Goal: Information Seeking & Learning: Learn about a topic

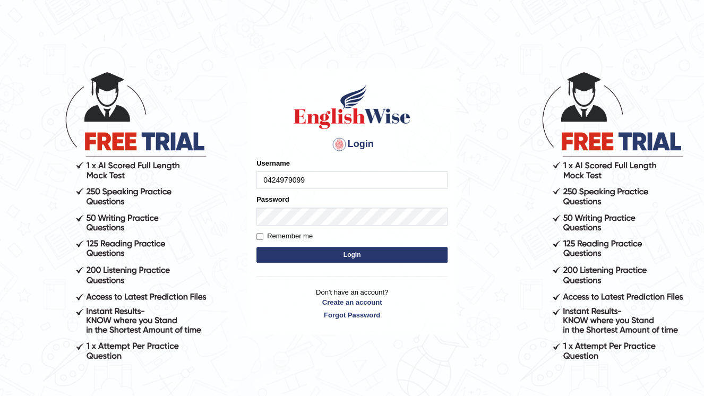
type input "0424979099"
click at [344, 255] on button "Login" at bounding box center [351, 255] width 191 height 16
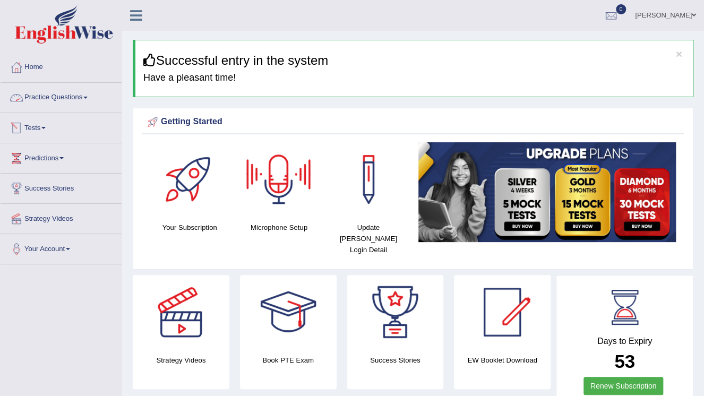
click at [63, 97] on link "Practice Questions" at bounding box center [61, 96] width 121 height 27
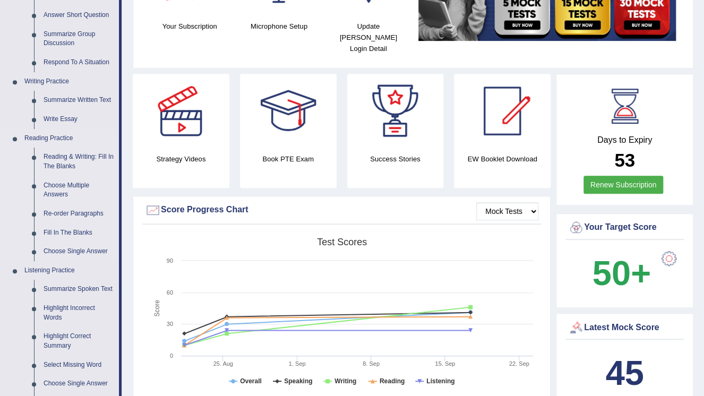
scroll to position [212, 0]
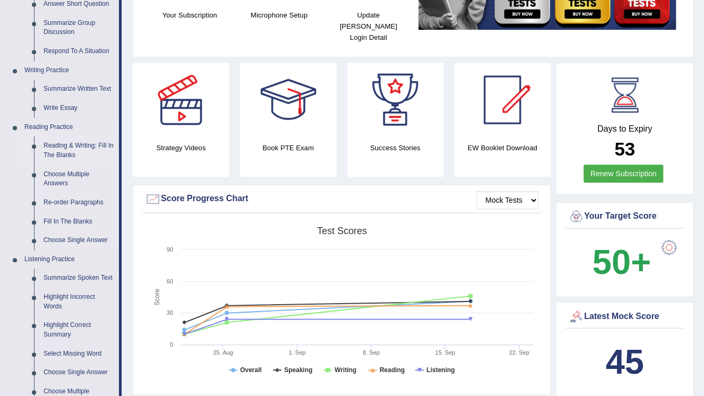
click at [74, 144] on link "Reading & Writing: Fill In The Blanks" at bounding box center [79, 150] width 80 height 28
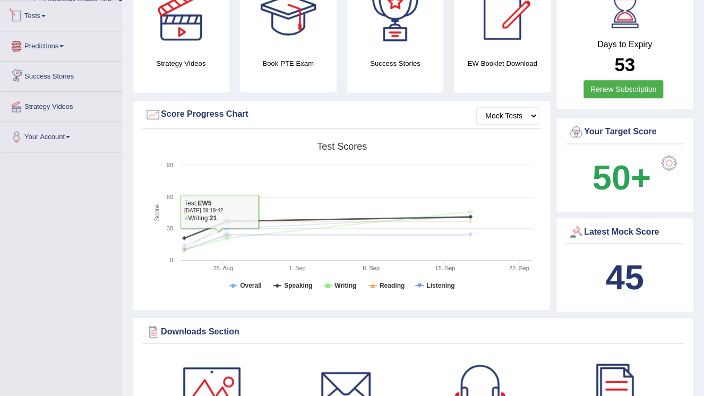
scroll to position [395, 0]
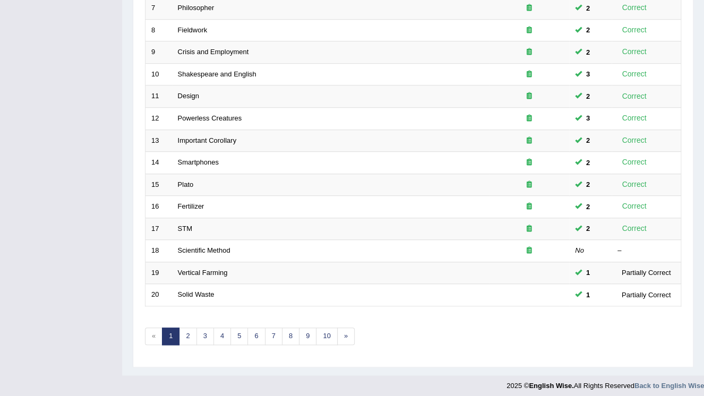
scroll to position [304, 0]
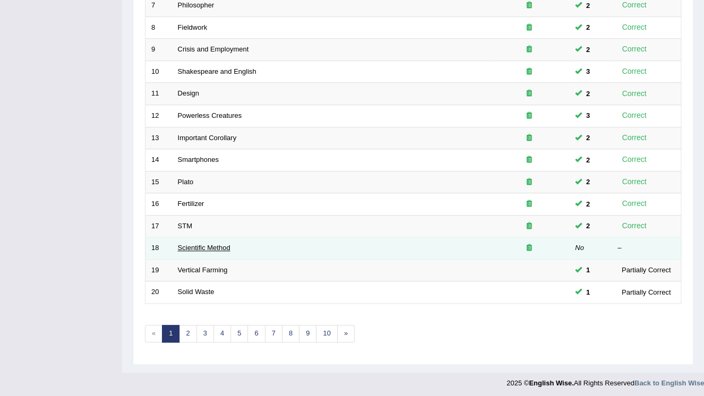
click at [208, 246] on link "Scientific Method" at bounding box center [204, 248] width 53 height 8
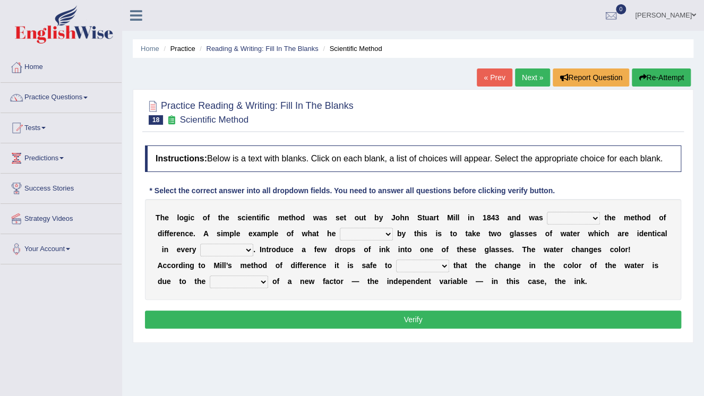
click at [572, 217] on select "pointed claimed demanded named" at bounding box center [573, 218] width 53 height 13
select select "demanded"
click at [547, 212] on select "pointed claimed demanded named" at bounding box center [573, 218] width 53 height 13
click at [378, 233] on select "capped charged found meant" at bounding box center [366, 234] width 53 height 13
select select "charged"
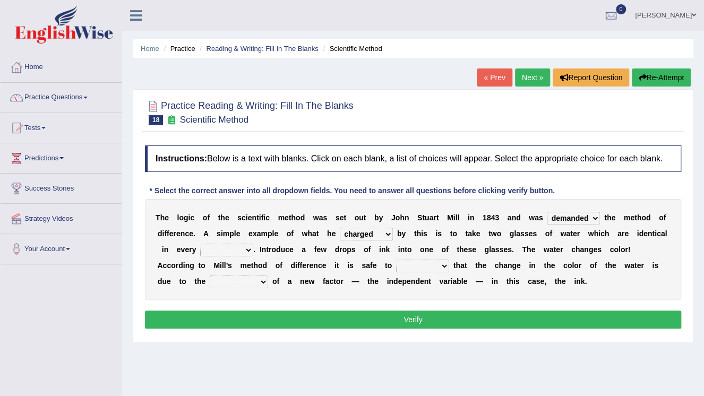
click at [340, 228] on select "capped charged found meant" at bounding box center [366, 234] width 53 height 13
click at [227, 251] on select "thought identity measure respect" at bounding box center [226, 250] width 53 height 13
select select "identity"
click at [200, 244] on select "thought identity measure respect" at bounding box center [226, 250] width 53 height 13
click at [396, 264] on select "assume discuss prefer acclaim" at bounding box center [422, 266] width 53 height 13
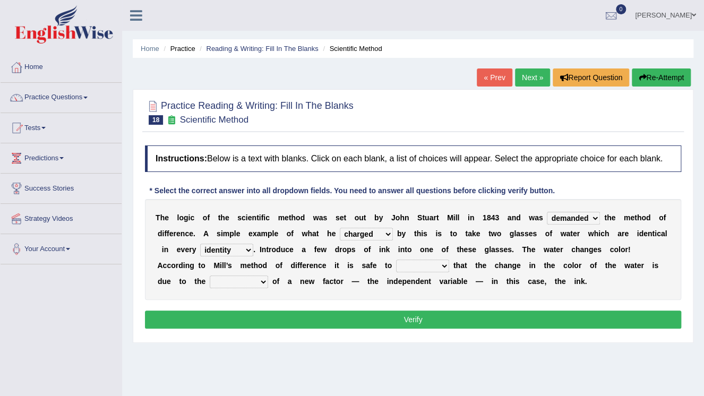
select select "assume"
click at [396, 260] on select "assume discuss prefer acclaim" at bounding box center [422, 266] width 53 height 13
click at [268, 276] on select "introduction magnitude preparation purification" at bounding box center [239, 282] width 58 height 13
select select "preparation"
click at [268, 276] on select "introduction magnitude preparation purification" at bounding box center [239, 282] width 58 height 13
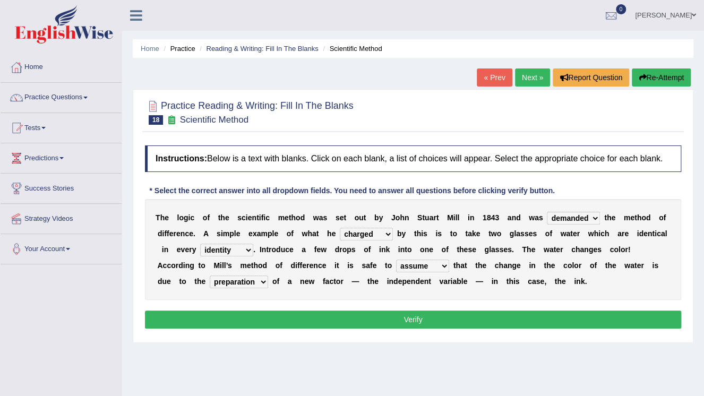
click at [406, 316] on button "Verify" at bounding box center [413, 320] width 536 height 18
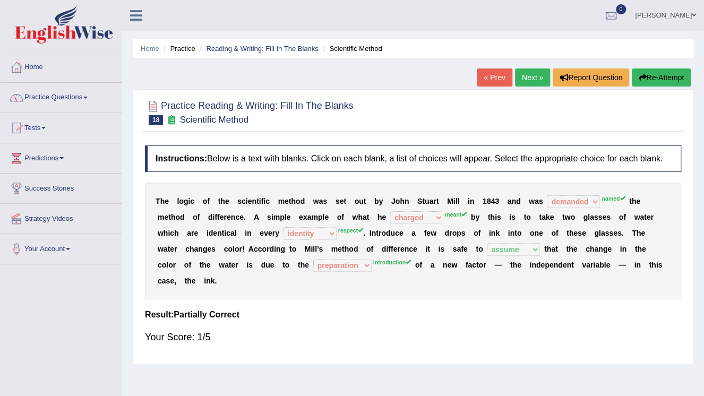
click at [668, 79] on button "Re-Attempt" at bounding box center [661, 77] width 59 height 18
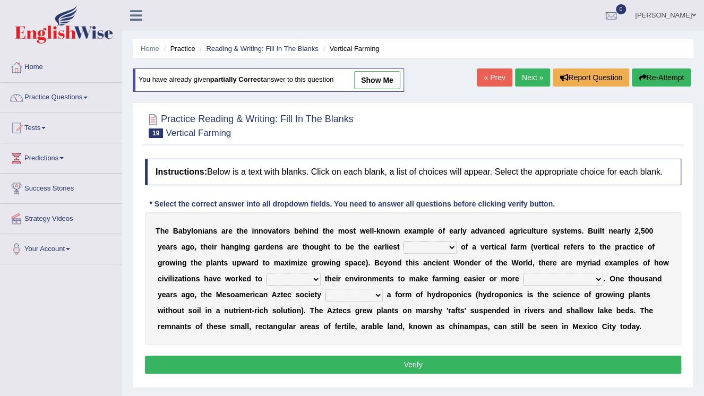
click at [403, 247] on select "prototype failure discredit protocol" at bounding box center [429, 247] width 53 height 13
select select "prototype"
click at [403, 241] on select "prototype failure discredit protocol" at bounding box center [429, 247] width 53 height 13
click at [425, 361] on button "Verify" at bounding box center [413, 365] width 536 height 18
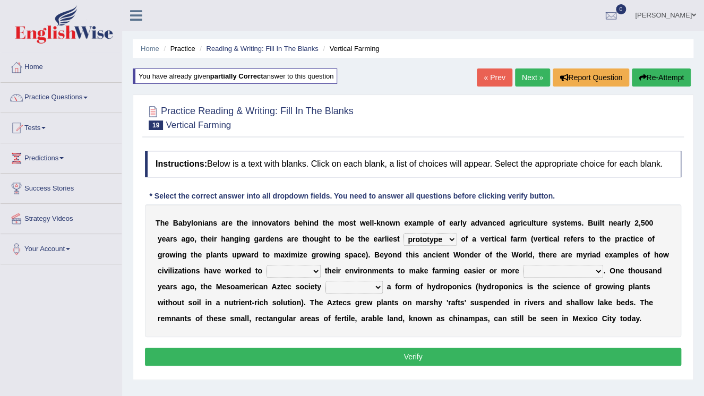
click at [267, 273] on select "manipulate escape respect disarrange" at bounding box center [294, 271] width 54 height 13
click at [147, 269] on div "T h e B a b y l o n i a n s a r e t h e i n n o v a t o r s b e h i n d t h e m…" at bounding box center [413, 270] width 536 height 133
click at [267, 272] on select "manipulate escape respect disarrange" at bounding box center [294, 271] width 54 height 13
select select "manipulate"
click at [267, 265] on select "manipulate escape respect disarrange" at bounding box center [294, 271] width 54 height 13
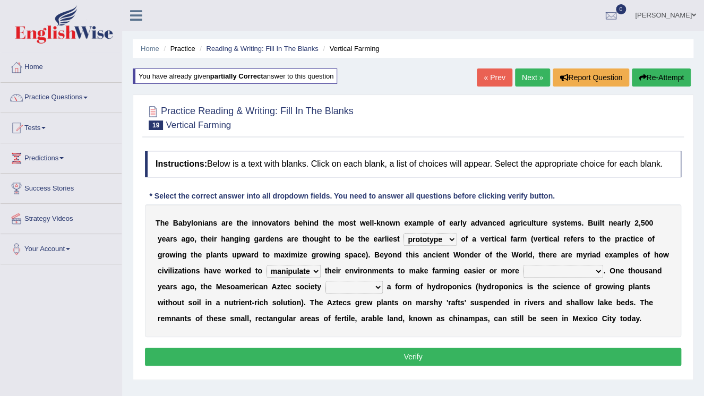
click at [523, 270] on select "productive constructive connective counterproductive" at bounding box center [563, 271] width 80 height 13
select select "constructive"
click at [523, 265] on select "productive constructive connective counterproductive" at bounding box center [563, 271] width 80 height 13
click at [325, 287] on select "domineered volunteered pioneered engineered" at bounding box center [353, 287] width 57 height 13
select select "domineered"
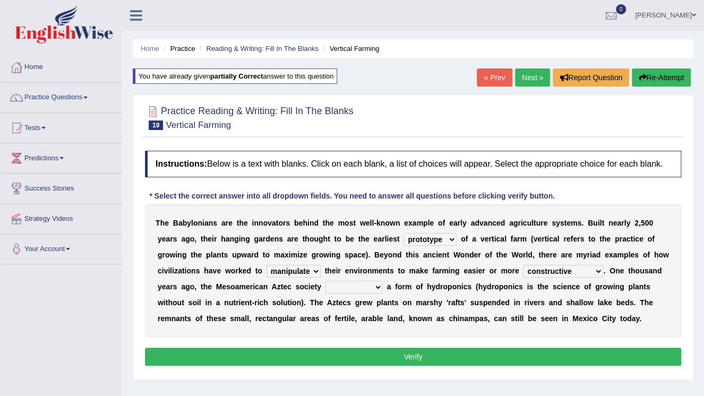
click at [325, 281] on select "domineered volunteered pioneered engineered" at bounding box center [353, 287] width 57 height 13
click at [414, 357] on button "Verify" at bounding box center [413, 357] width 536 height 18
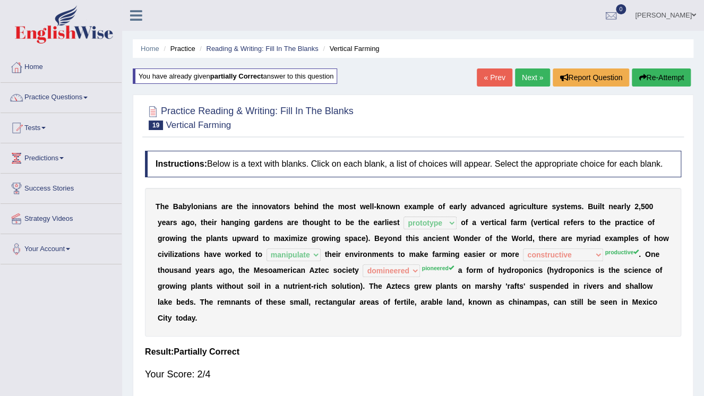
click at [651, 79] on button "Re-Attempt" at bounding box center [661, 77] width 59 height 18
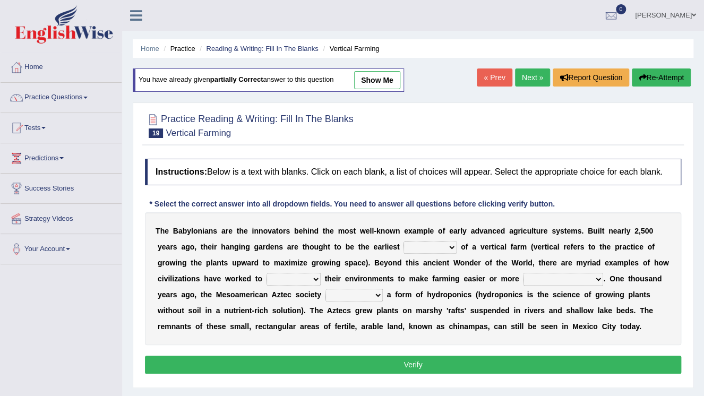
click at [403, 246] on select "prototype failure discredit protocol" at bounding box center [429, 247] width 53 height 13
select select "prototype"
click at [403, 241] on select "prototype failure discredit protocol" at bounding box center [429, 247] width 53 height 13
click at [267, 277] on select "manipulate escape respect disarrange" at bounding box center [294, 279] width 54 height 13
select select "manipulate"
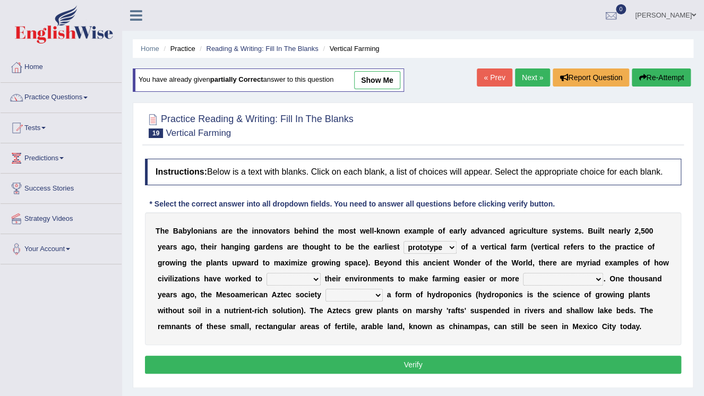
click at [267, 273] on select "manipulate escape respect disarrange" at bounding box center [294, 279] width 54 height 13
click at [523, 279] on select "productive constructive connective counterproductive" at bounding box center [563, 279] width 80 height 13
select select "productive"
click at [523, 273] on select "productive constructive connective counterproductive" at bounding box center [563, 279] width 80 height 13
click at [325, 294] on select "domineered volunteered pioneered engineered" at bounding box center [353, 295] width 57 height 13
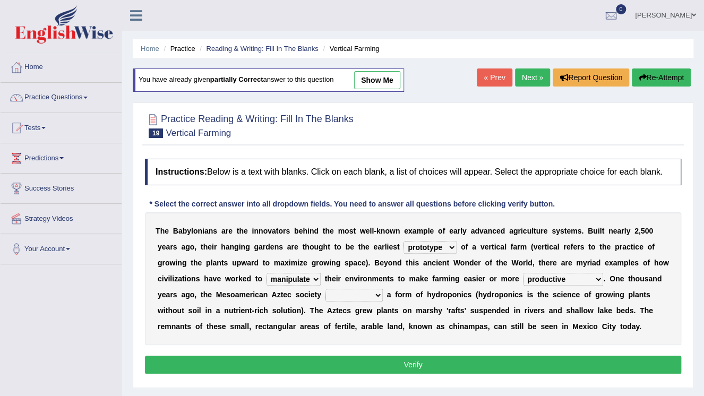
select select "pioneered"
click at [325, 289] on select "domineered volunteered pioneered engineered" at bounding box center [353, 295] width 57 height 13
click at [412, 363] on button "Verify" at bounding box center [413, 365] width 536 height 18
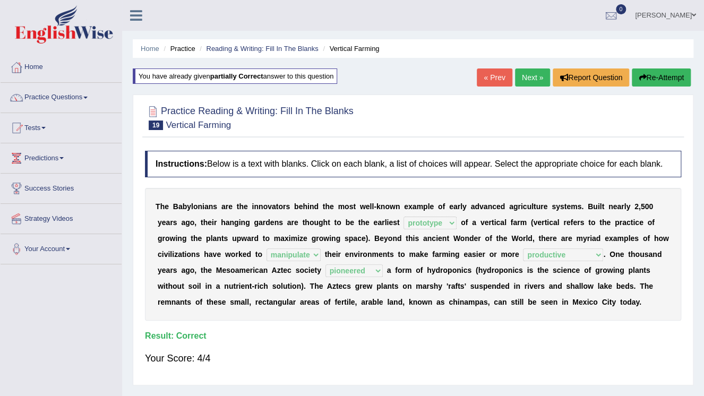
click at [539, 80] on link "Next »" at bounding box center [532, 77] width 35 height 18
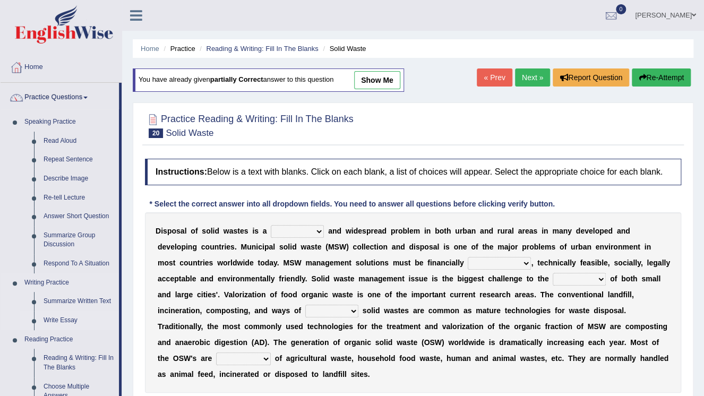
click at [56, 319] on link "Write Essay" at bounding box center [79, 320] width 80 height 19
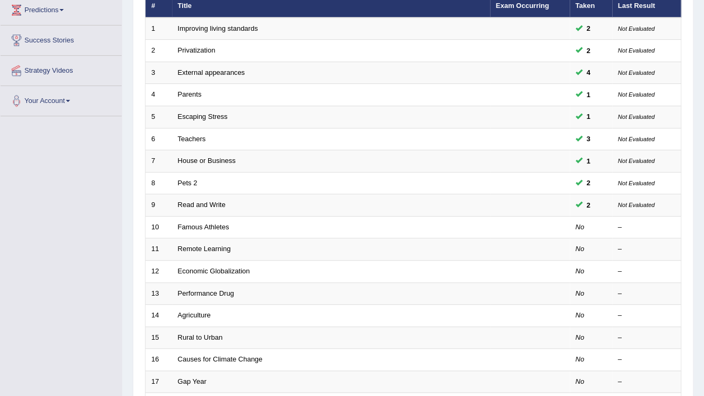
scroll to position [170, 0]
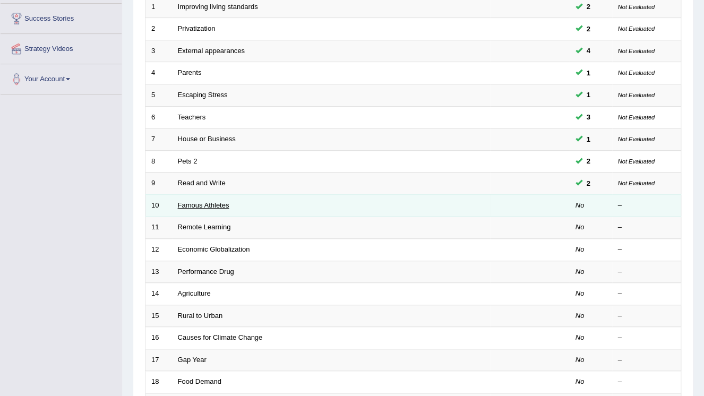
click at [207, 205] on link "Famous Athletes" at bounding box center [203, 205] width 51 height 8
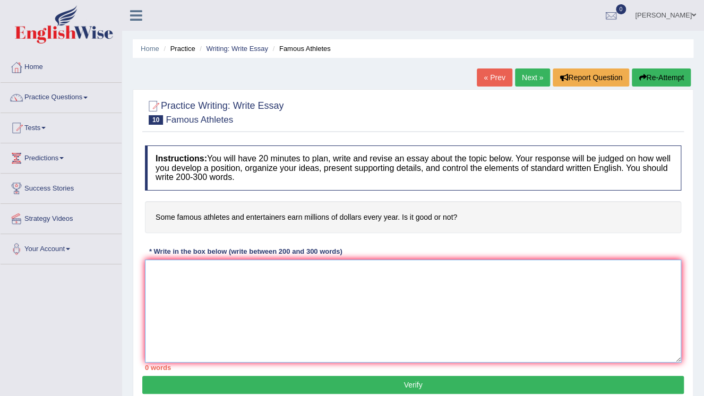
click at [316, 301] on textarea at bounding box center [413, 311] width 536 height 103
drag, startPoint x: 224, startPoint y: 279, endPoint x: 233, endPoint y: 278, distance: 8.5
click at [224, 279] on textarea at bounding box center [413, 311] width 536 height 103
type textarea "i"
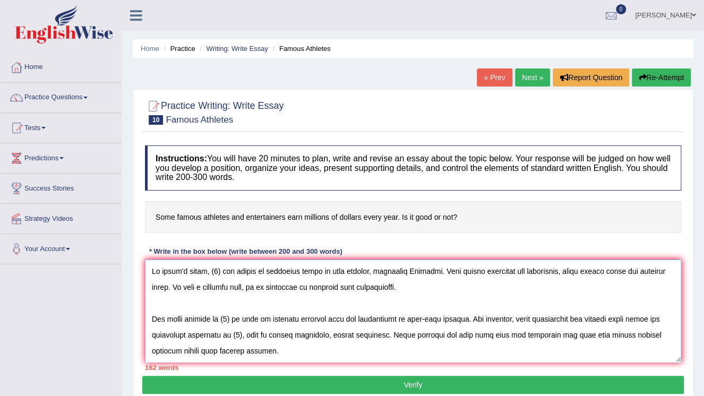
click at [215, 270] on textarea at bounding box center [413, 311] width 536 height 103
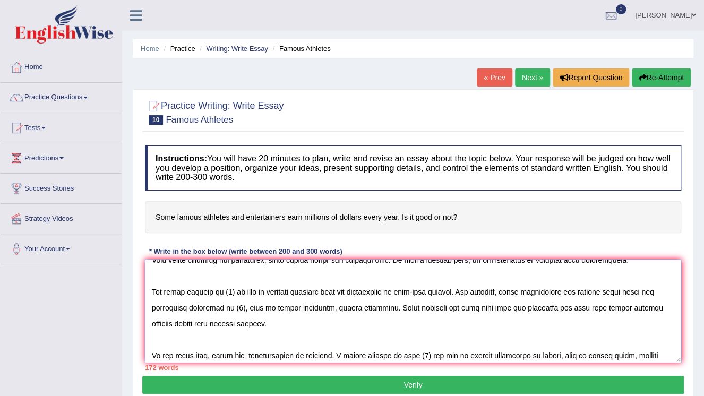
scroll to position [42, 0]
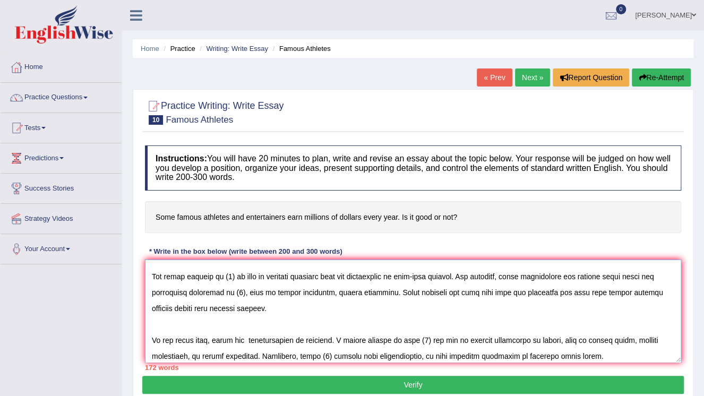
click at [229, 291] on textarea at bounding box center [413, 311] width 536 height 103
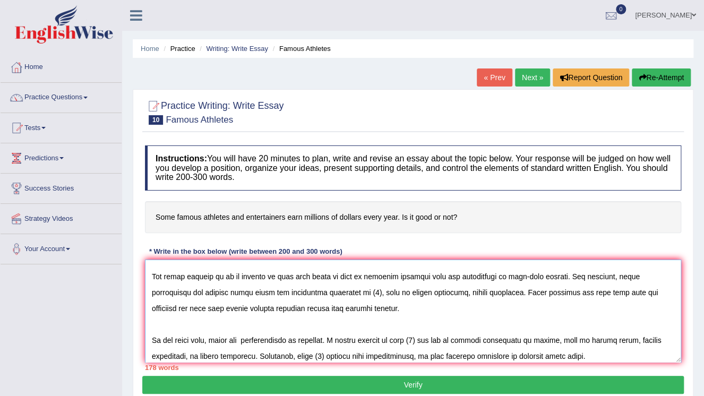
click at [332, 309] on textarea at bounding box center [413, 311] width 536 height 103
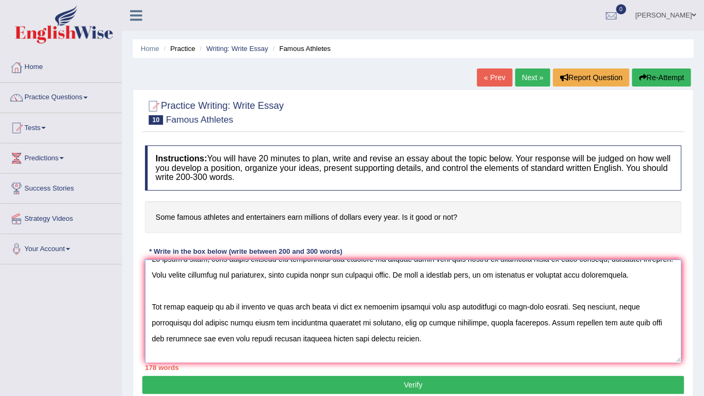
scroll to position [0, 0]
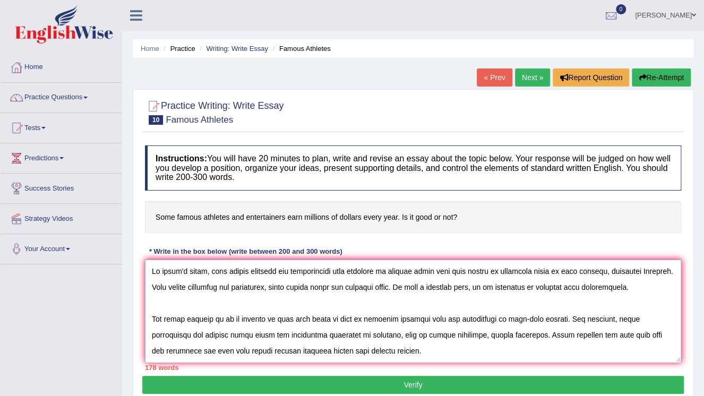
drag, startPoint x: 208, startPoint y: 270, endPoint x: 448, endPoint y: 272, distance: 240.5
click at [448, 272] on textarea at bounding box center [413, 311] width 536 height 103
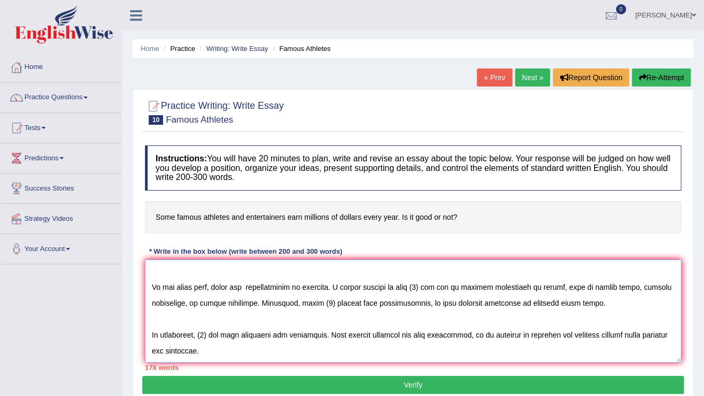
click at [433, 286] on textarea at bounding box center [413, 311] width 536 height 103
click at [436, 287] on textarea at bounding box center [413, 311] width 536 height 103
click at [433, 287] on textarea at bounding box center [413, 311] width 536 height 103
paste textarea "many famous athletes and entertainers earn millions of dollars every year"
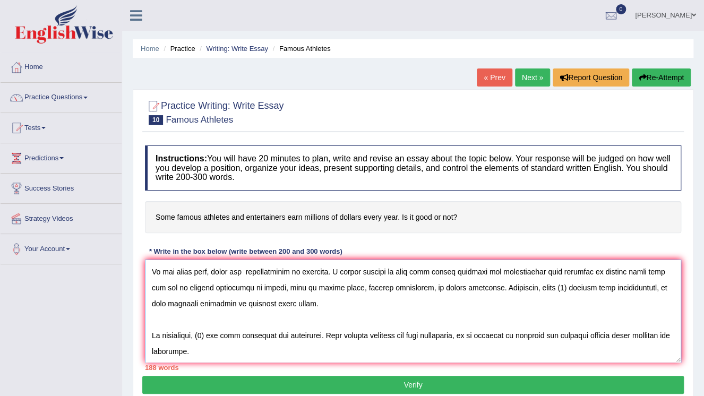
click at [545, 303] on textarea at bounding box center [413, 311] width 536 height 103
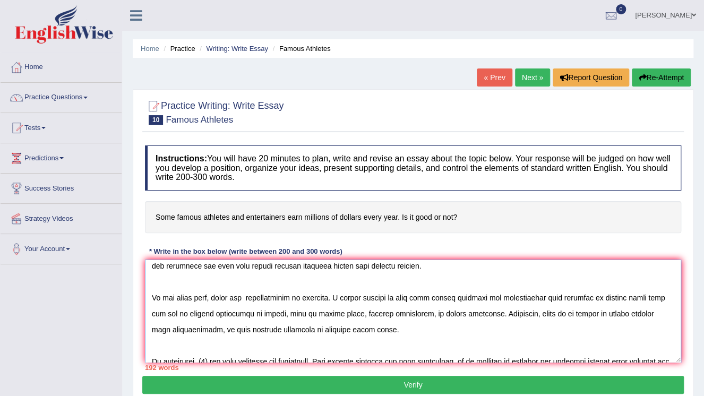
scroll to position [127, 0]
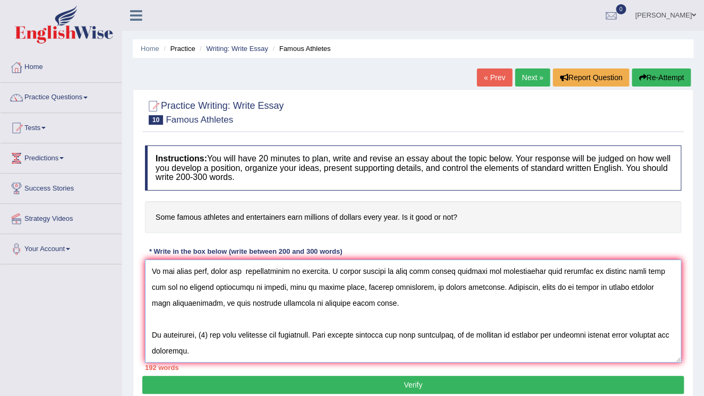
click at [208, 334] on textarea at bounding box center [413, 311] width 536 height 103
paste textarea "many famous athletes and entertainers earn millions of dollars every year"
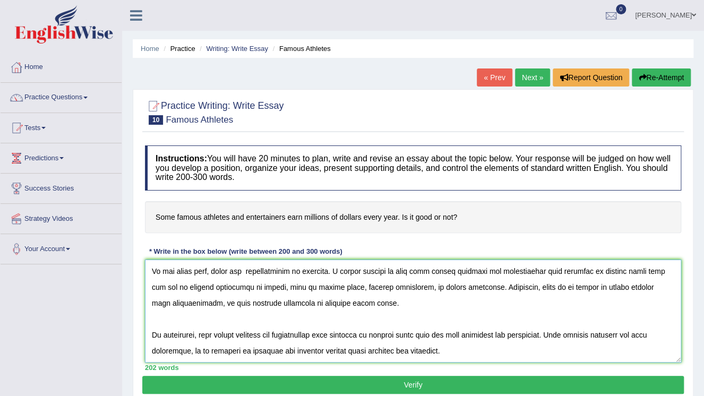
type textarea "In today's world, many famous athletes and entertainers earn millions of dollar…"
click at [430, 379] on button "Verify" at bounding box center [413, 385] width 542 height 18
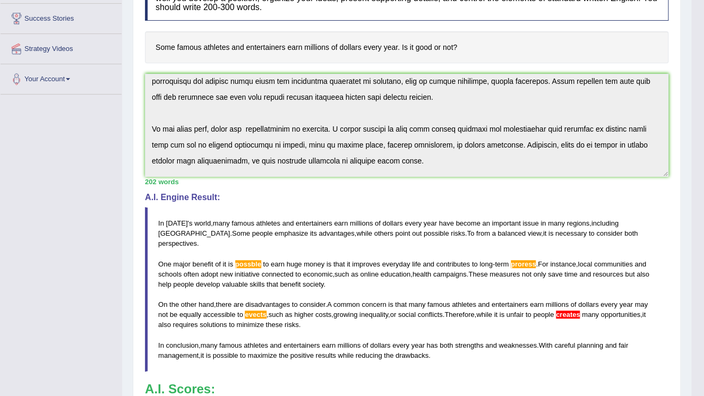
scroll to position [0, 0]
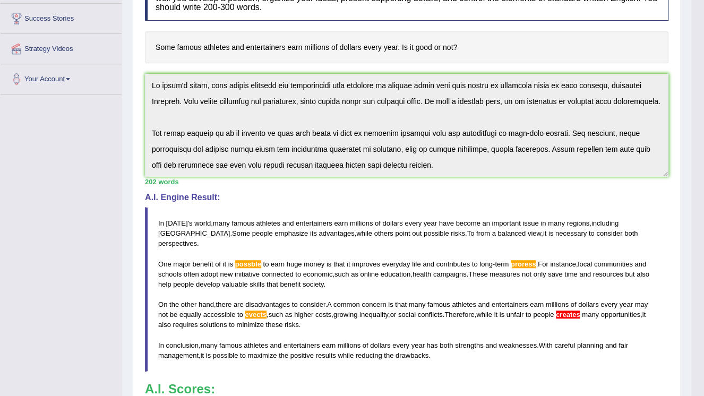
click at [133, 79] on div "Practice Writing: Write Essay 10 Famous Athletes Instructions: You will have 20…" at bounding box center [407, 228] width 548 height 619
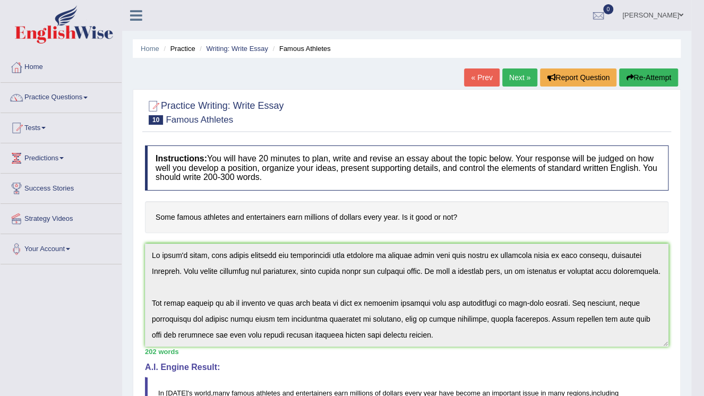
click at [663, 80] on button "Re-Attempt" at bounding box center [648, 77] width 59 height 18
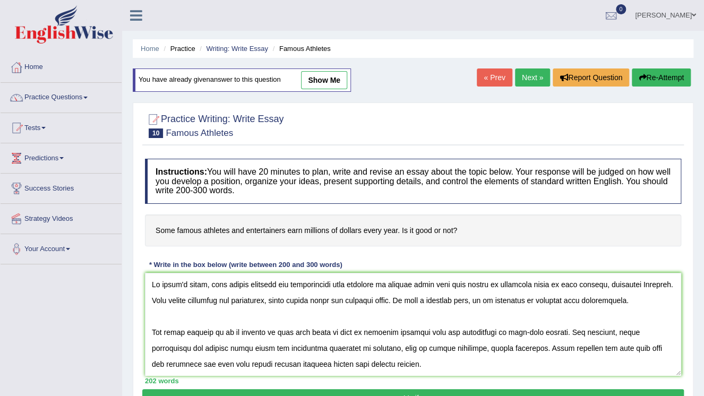
click at [546, 346] on textarea at bounding box center [413, 324] width 536 height 103
click at [538, 349] on textarea at bounding box center [413, 324] width 536 height 103
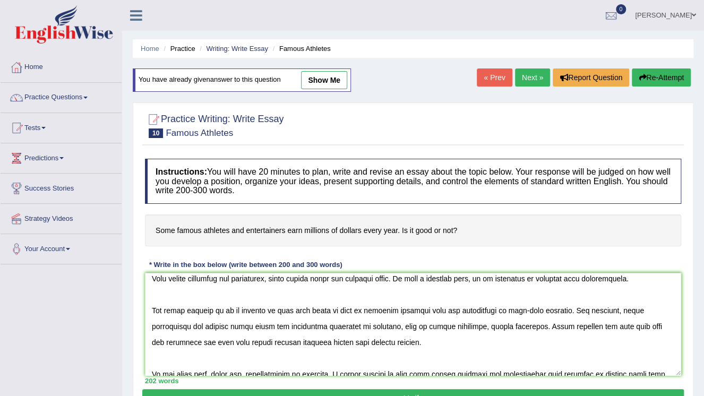
scroll to position [42, 0]
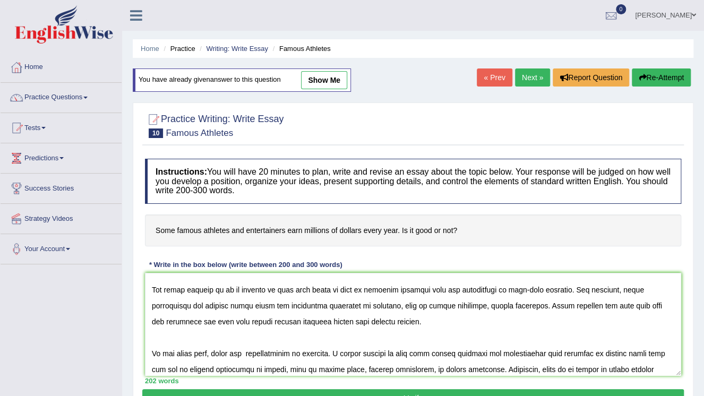
click at [249, 305] on textarea at bounding box center [413, 324] width 536 height 103
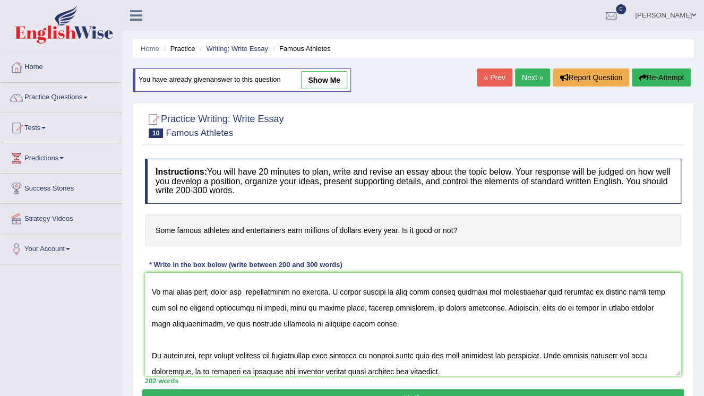
scroll to position [127, 0]
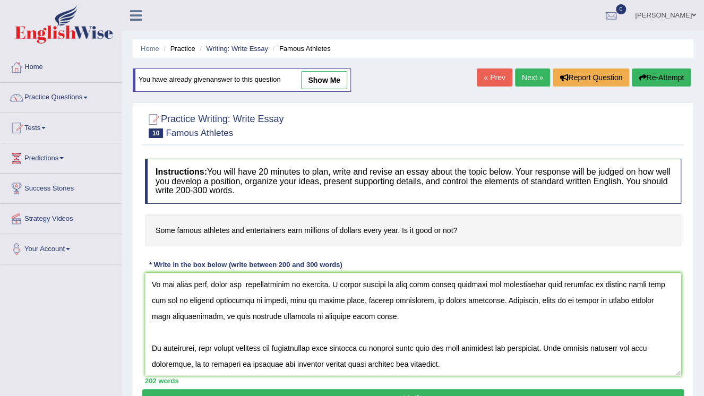
click at [276, 301] on textarea at bounding box center [413, 324] width 536 height 103
click at [273, 300] on textarea at bounding box center [413, 324] width 536 height 103
drag, startPoint x: 635, startPoint y: 300, endPoint x: 642, endPoint y: 303, distance: 8.1
click at [636, 300] on textarea at bounding box center [413, 324] width 536 height 103
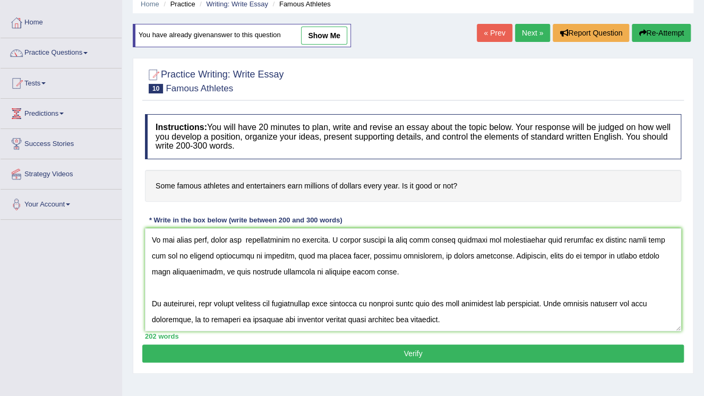
scroll to position [161, 0]
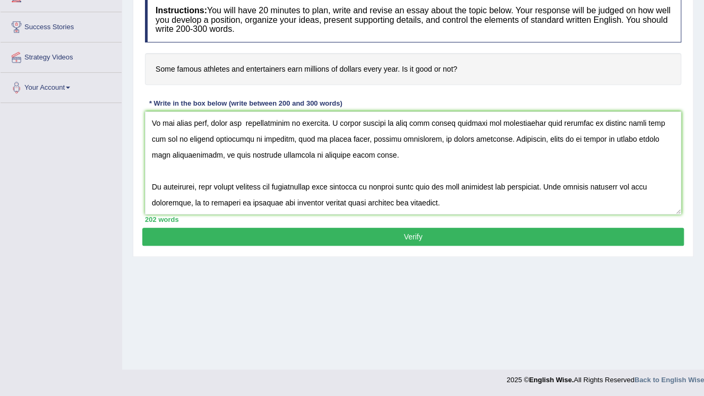
type textarea "In today's world, many famous athletes and entertainers earn millions of dollar…"
click at [427, 232] on button "Verify" at bounding box center [413, 237] width 542 height 18
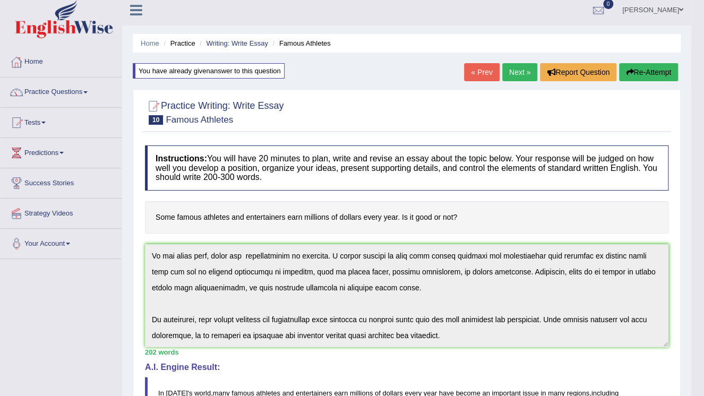
scroll to position [1, 0]
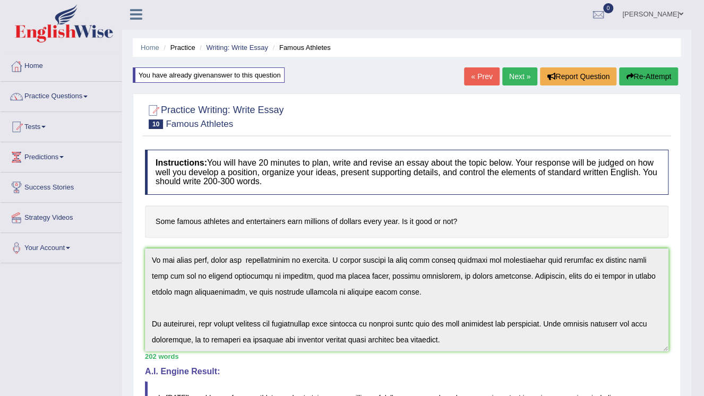
click at [515, 74] on link "Next »" at bounding box center [519, 76] width 35 height 18
